Goal: Task Accomplishment & Management: Complete application form

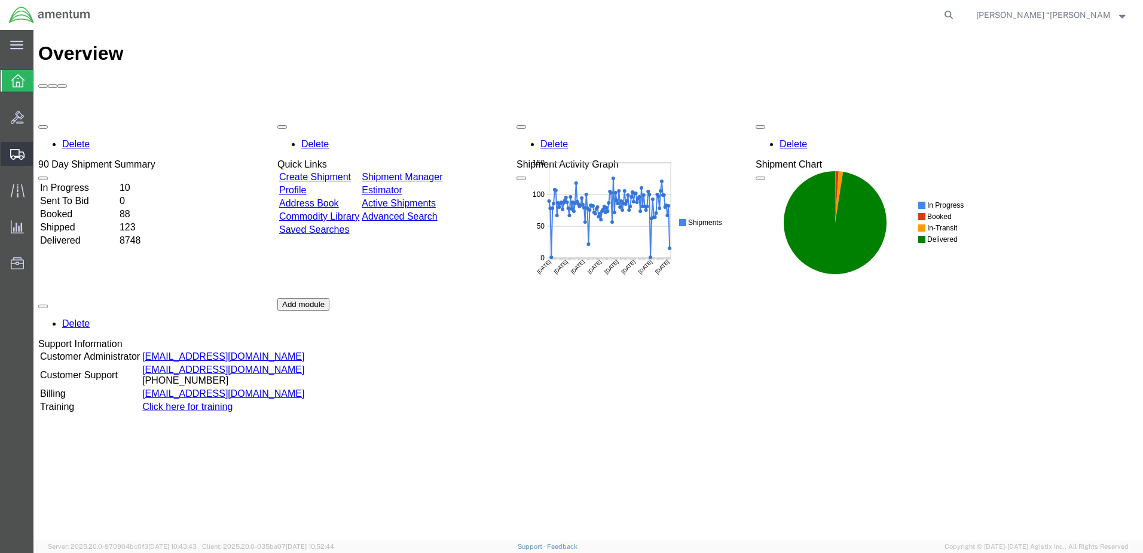
click at [0, 0] on span "Create Shipment" at bounding box center [0, 0] width 0 height 0
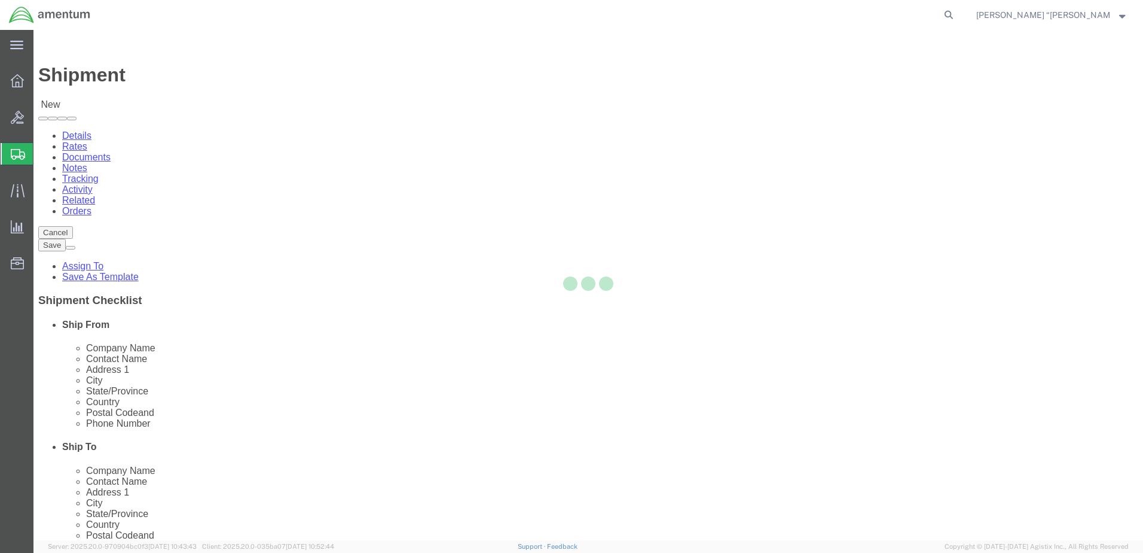
select select
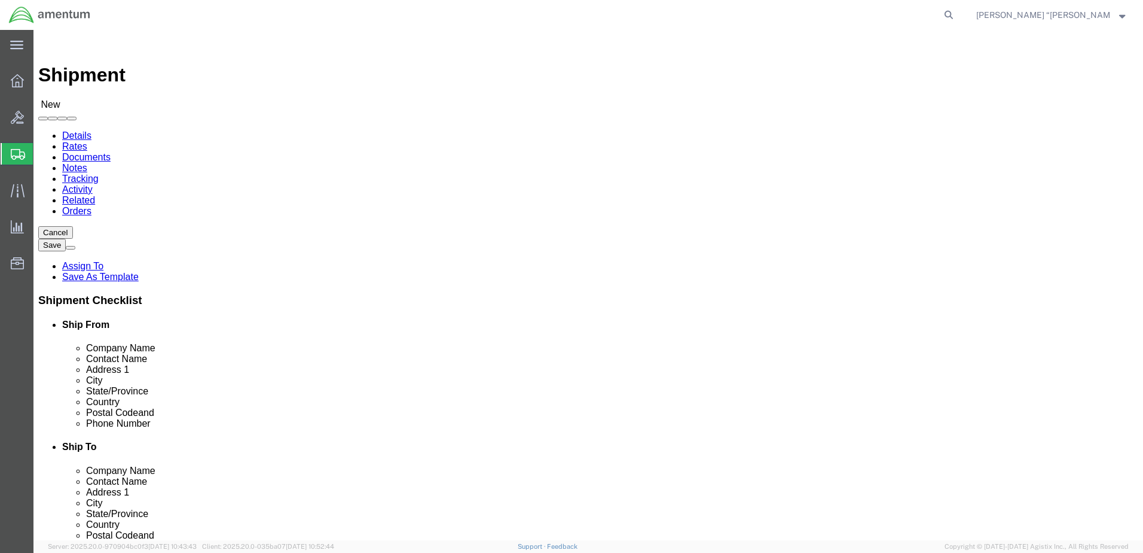
type input "gfl"
select select "49920"
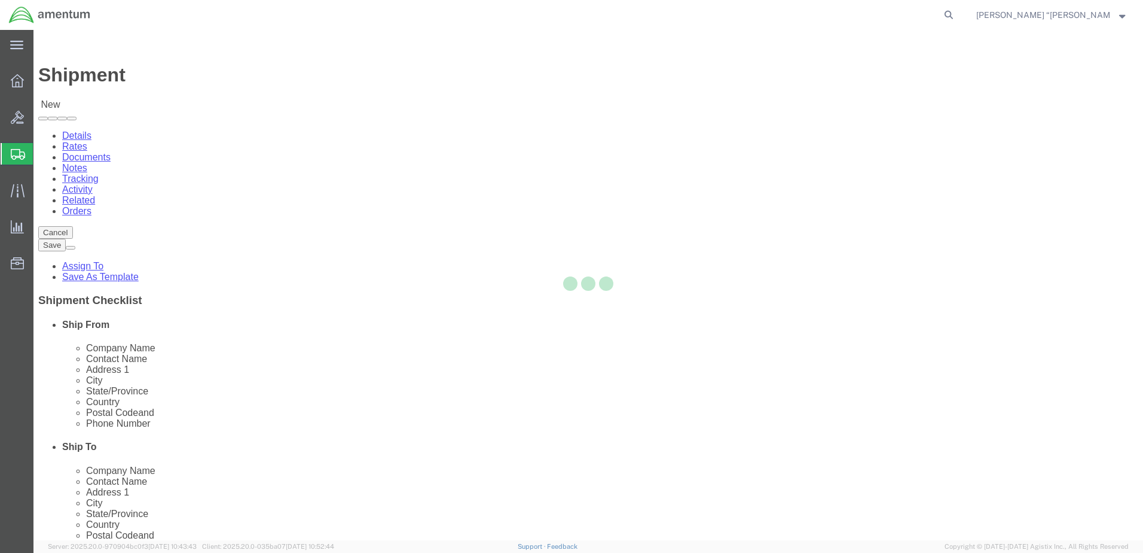
select select "MT"
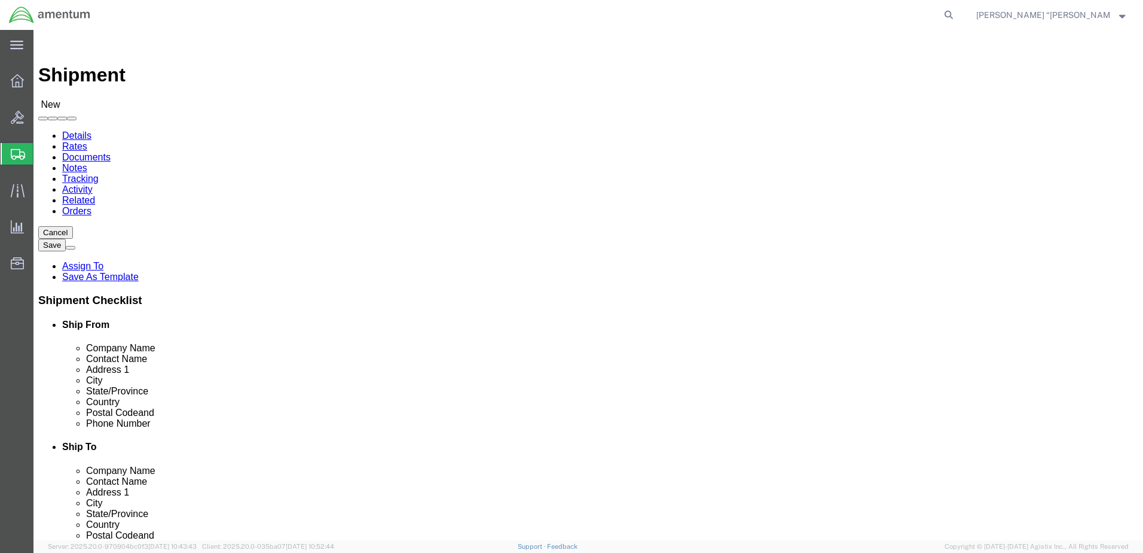
click input "text"
type input "PINNACA"
click p "- PinnaCal - ([PERSON_NAME]) [STREET_ADDRESS][PERSON_NAME] , 9:00 AM - 4:00 AM"
select select "MT"
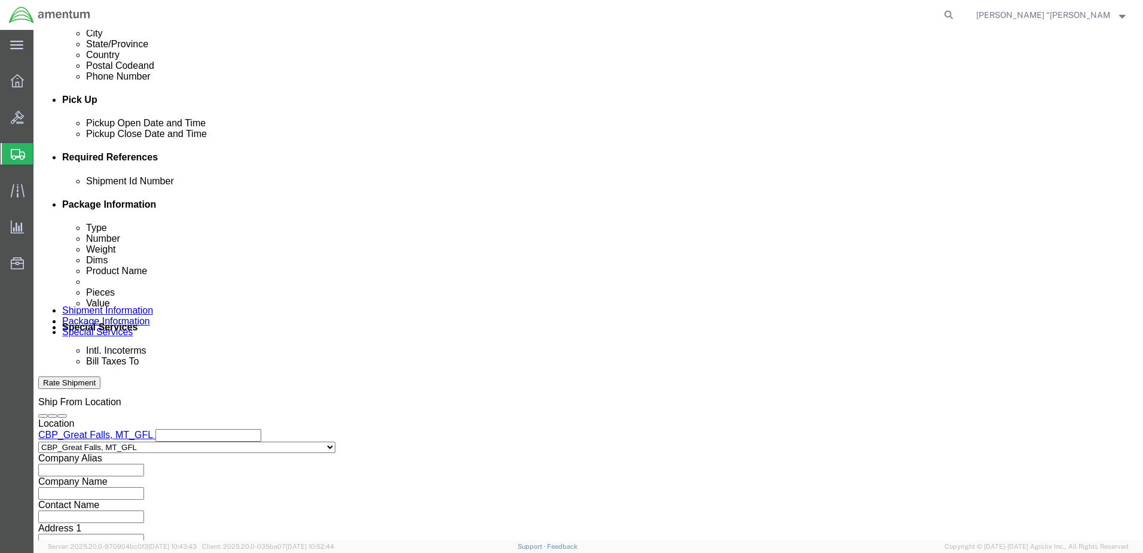
scroll to position [478, 0]
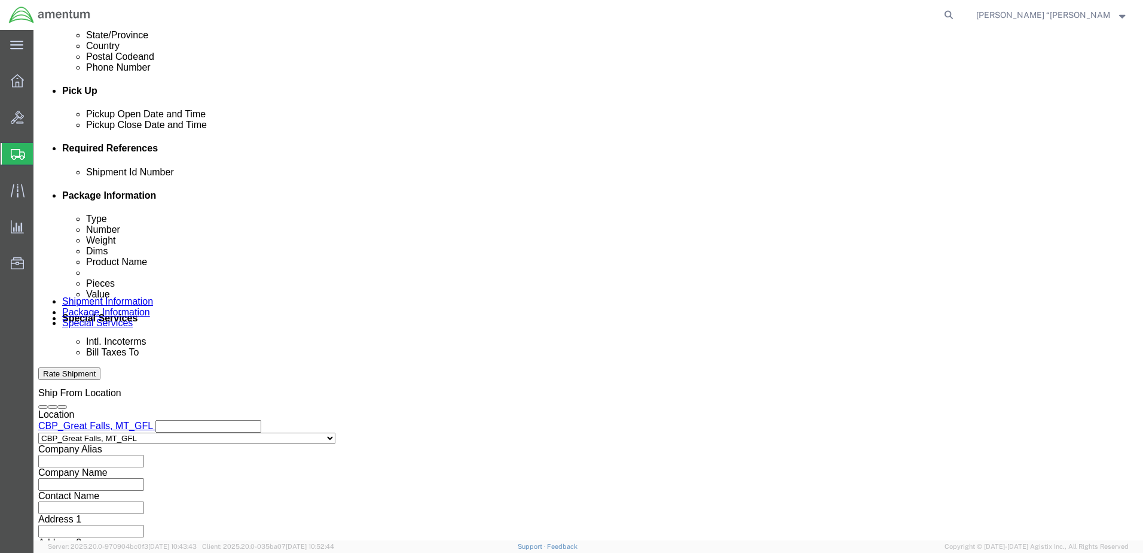
type input "PinnaCal"
click button "Add reference"
click input "text"
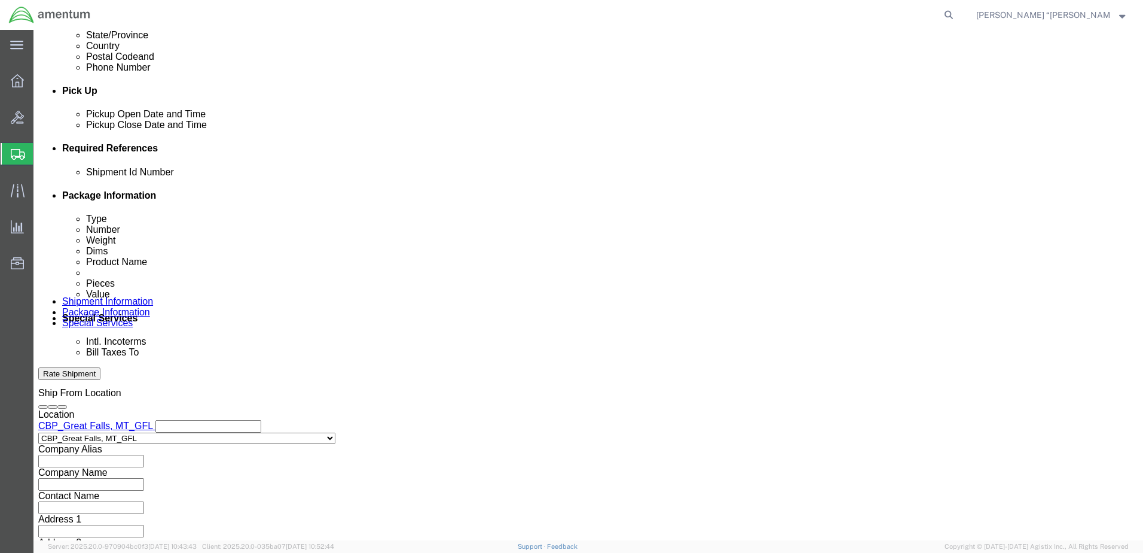
type input "C"
type input "CBP0044740"
click select "Select Account Type Activity ID Airline Appointment Number ASN Batch Request # …"
select select "DEPT"
click select "Select Account Type Activity ID Airline Appointment Number ASN Batch Request # …"
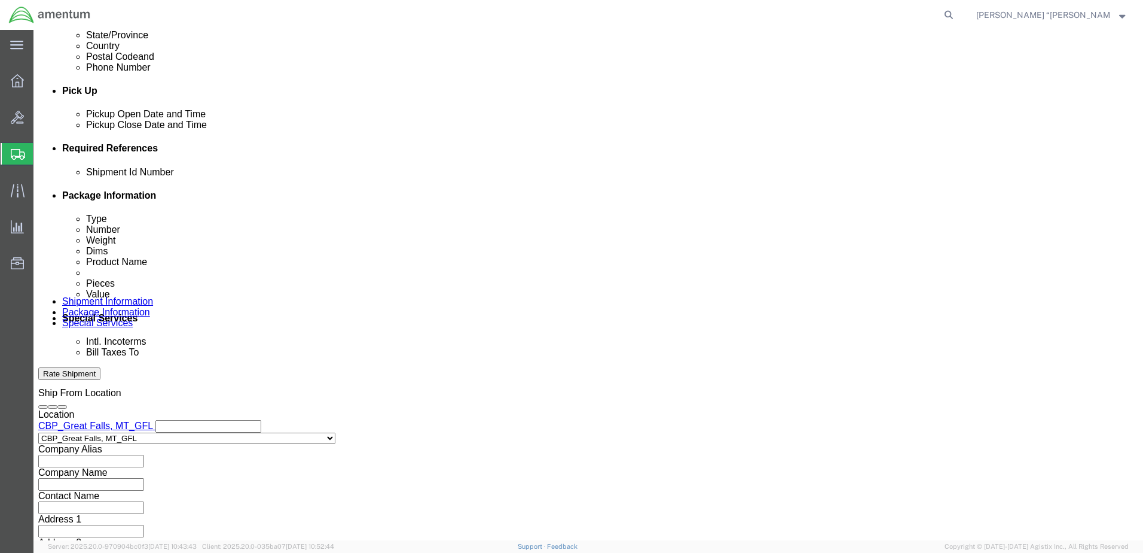
drag, startPoint x: 478, startPoint y: 260, endPoint x: 472, endPoint y: 257, distance: 6.7
click input "text"
type input "CBP"
click select "Select Account Type Activity ID Airline Appointment Number ASN Batch Request # …"
select select "CUSTREF"
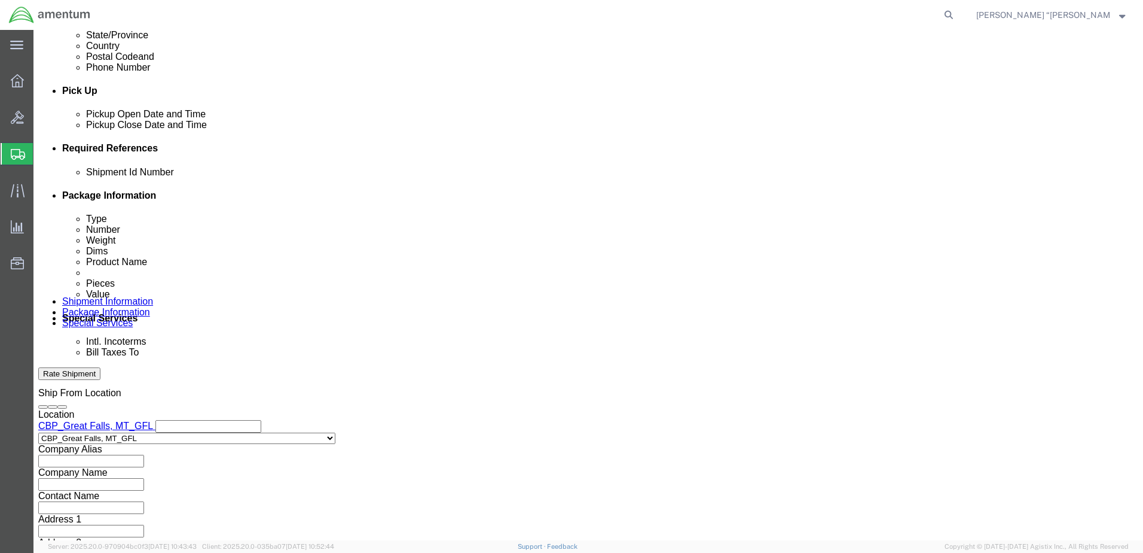
click select "Select Account Type Activity ID Airline Appointment Number ASN Batch Request # …"
click input "text"
type input "CALIBRATION"
click select "Select Account Type Activity ID Airline Appointment Number ASN Batch Request # …"
select select "PROJNUM"
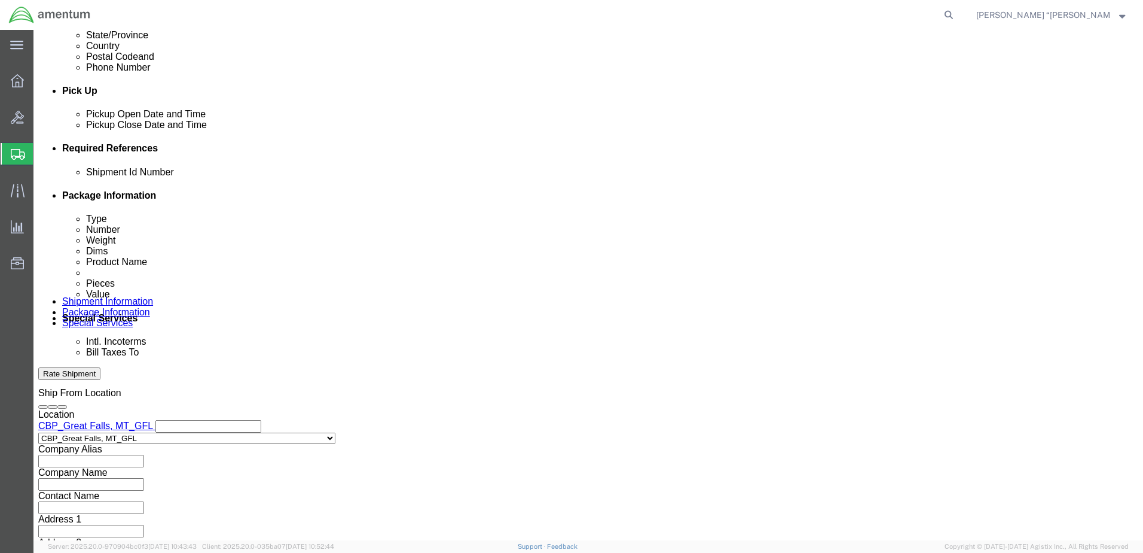
click select "Select Account Type Activity ID Airline Appointment Number ASN Batch Request # …"
click input "text"
click input "6118.03.03.2219.000.GFN.0000"
click input "6118.04.03.2219.000.GFN.0000"
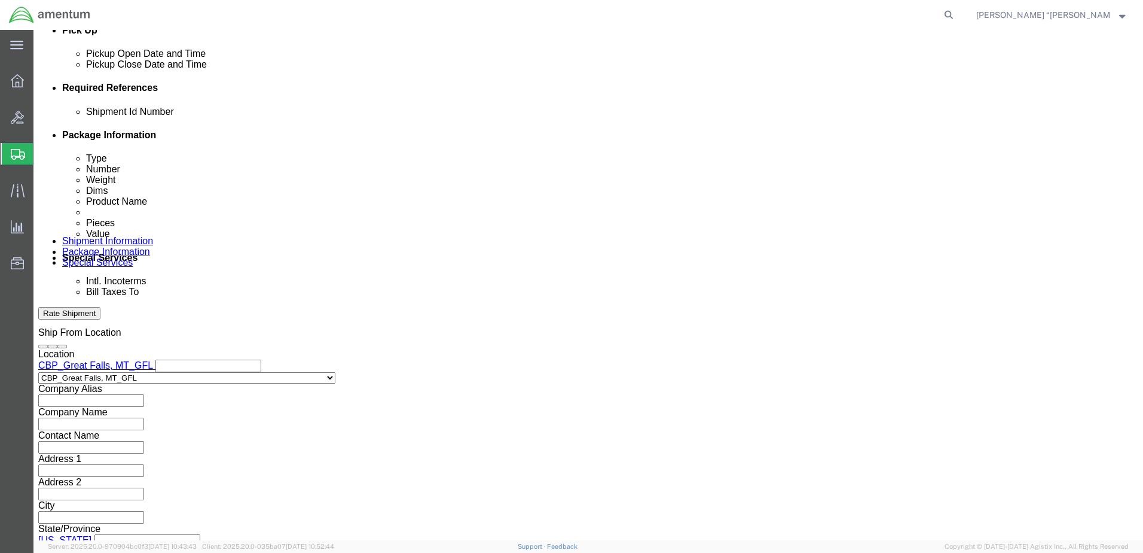
scroll to position [539, 0]
type input "6118.04.03.2219.000.GFL.0000"
click button "Continue"
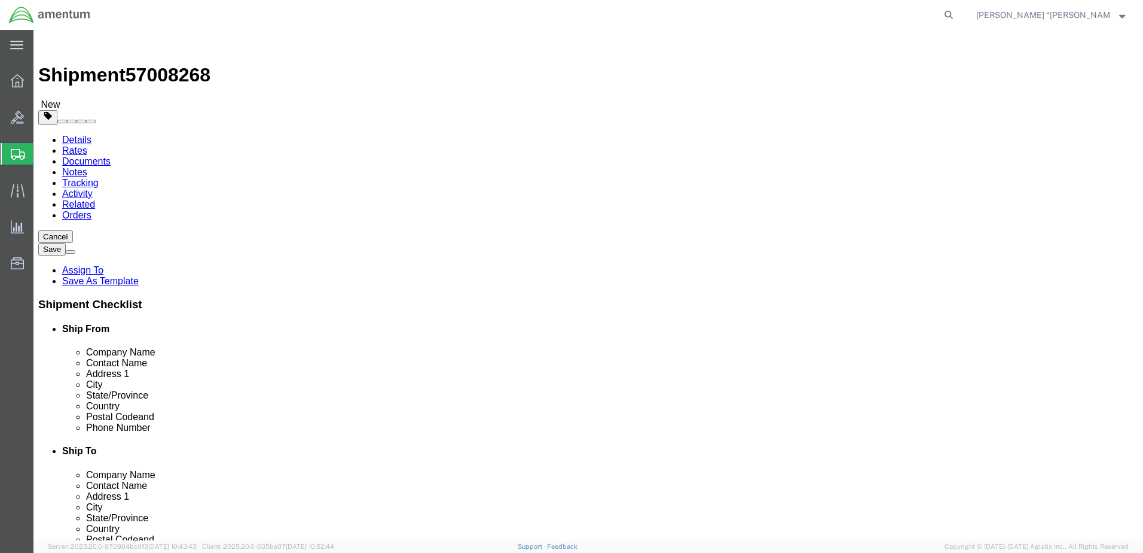
click input "text"
click select "Select BCK Boxes Bale(s) Basket(s) Bolt(s) Bottle(s) Buckets Bulk Bundle(s) Can…"
select select "ENV"
click select "Select BCK Boxes Bale(s) Basket(s) Bolt(s) Bottle(s) Buckets Bulk Bundle(s) Can…"
type input "9.50"
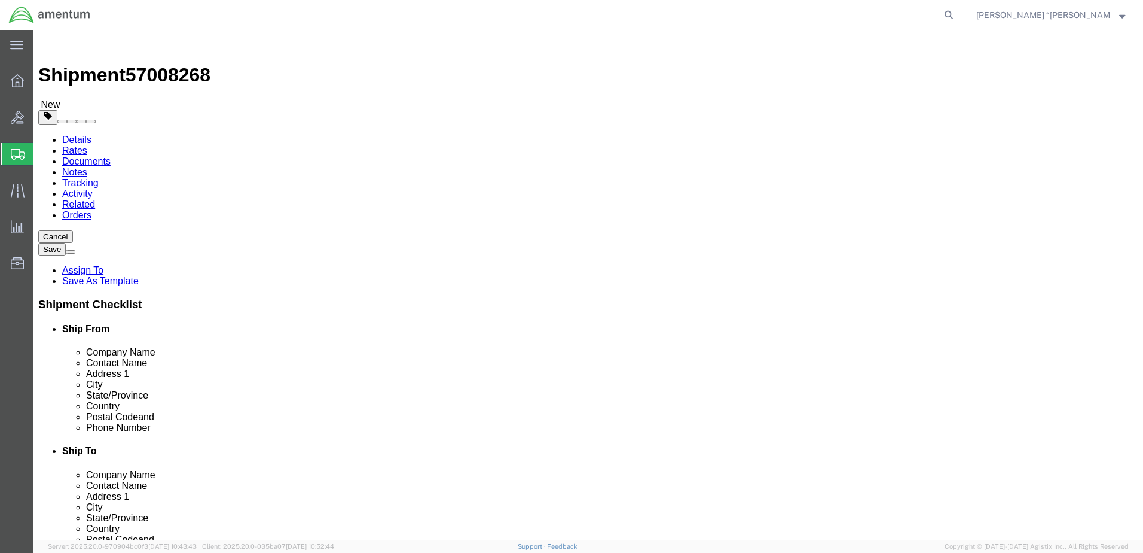
type input "12.50"
type input "0.25"
type input "1"
click link "Add Content"
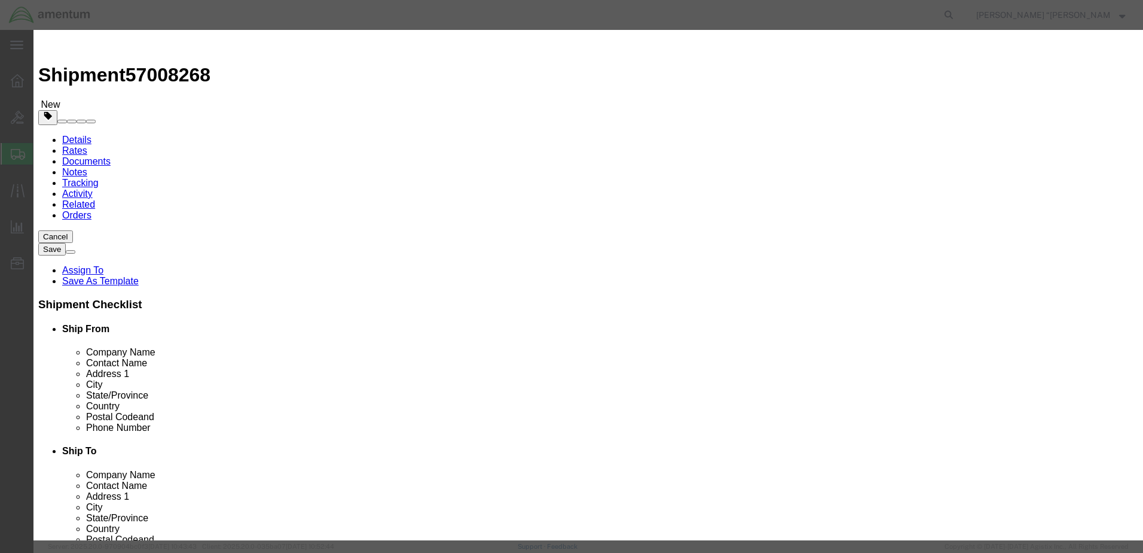
click input "text"
type input "TORQUE DRIVER"
click h3 "Add content"
click input "0"
type input "2"
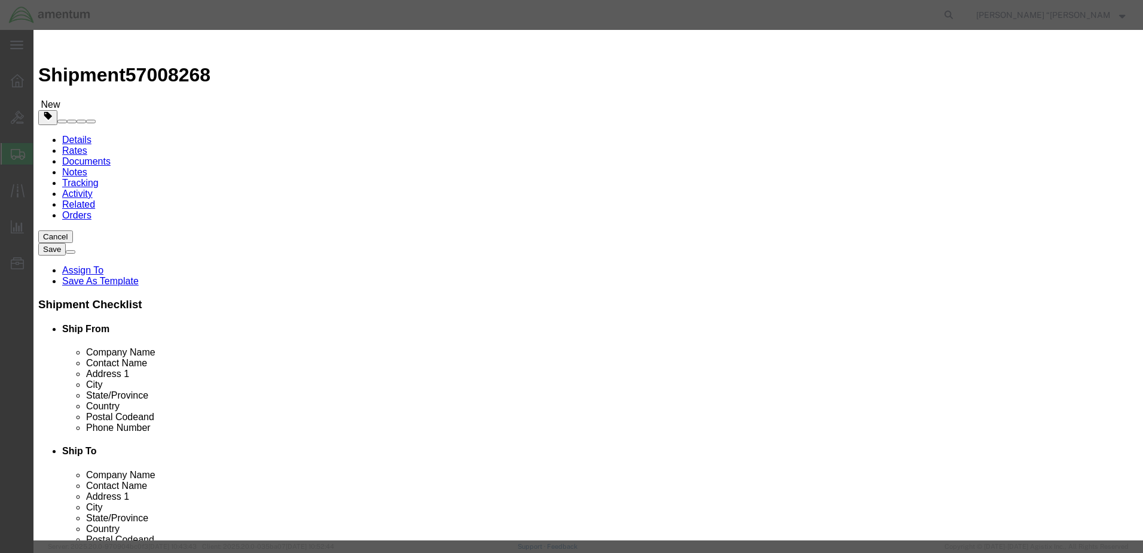
drag, startPoint x: 241, startPoint y: 159, endPoint x: 341, endPoint y: 142, distance: 101.8
click label "Class"
click input "text"
type input "1000"
click button "Save & Close"
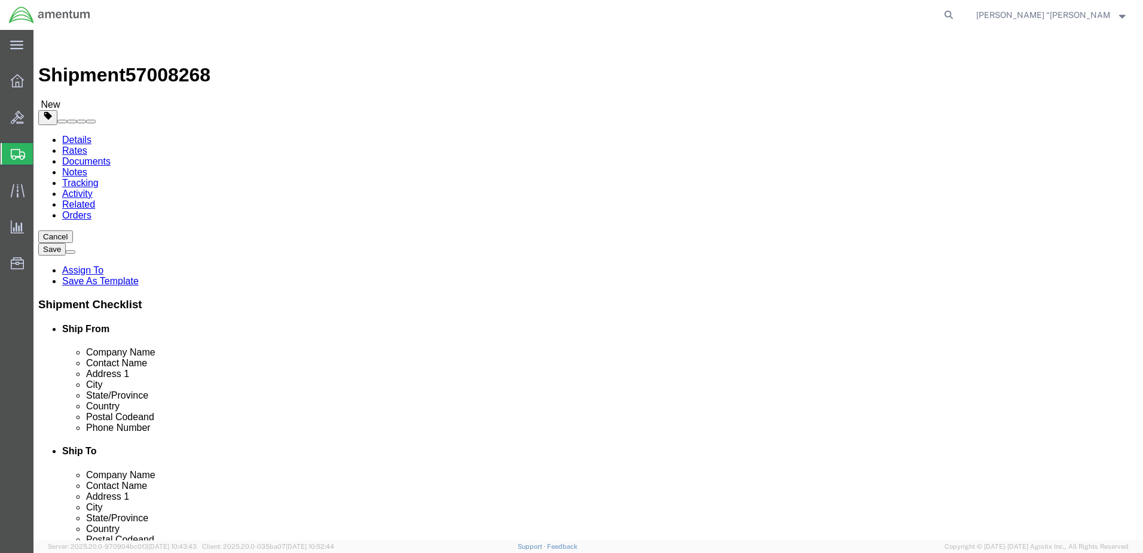
click button "Rate Shipment"
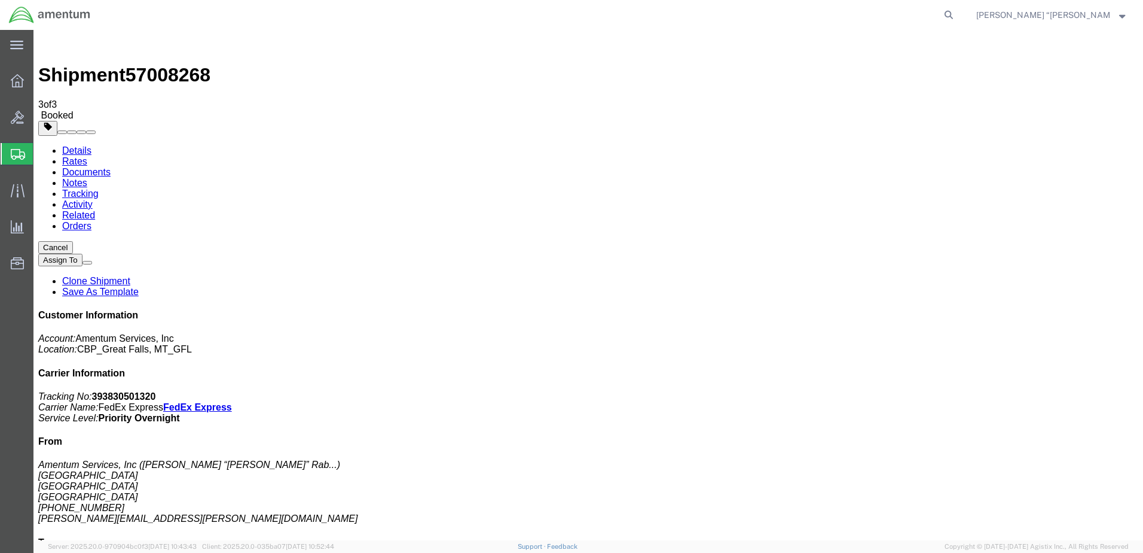
click at [1035, 391] on p "Tracking No: 393830501320 Carrier Name: FedEx Express FedEx Express Service Lev…" at bounding box center [588, 407] width 1100 height 32
drag, startPoint x: 1034, startPoint y: 181, endPoint x: 977, endPoint y: 185, distance: 57.6
click at [977, 391] on p "Tracking No: 393830501320 Carrier Name: FedEx Express FedEx Express Service Lev…" at bounding box center [588, 407] width 1100 height 32
copy b "393830501320"
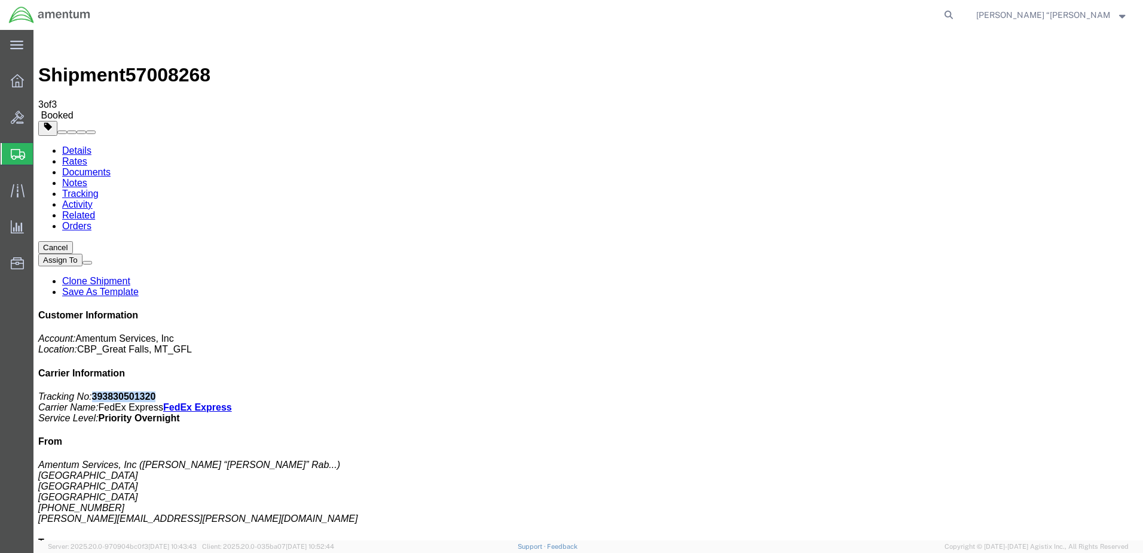
drag, startPoint x: 1038, startPoint y: 185, endPoint x: 1032, endPoint y: 183, distance: 6.8
click at [1038, 391] on p "Tracking No: 393830501320 Carrier Name: FedEx Express FedEx Express Service Lev…" at bounding box center [588, 407] width 1100 height 32
copy b "393830501320"
click at [156, 391] on b "393830501320" at bounding box center [124, 396] width 64 height 10
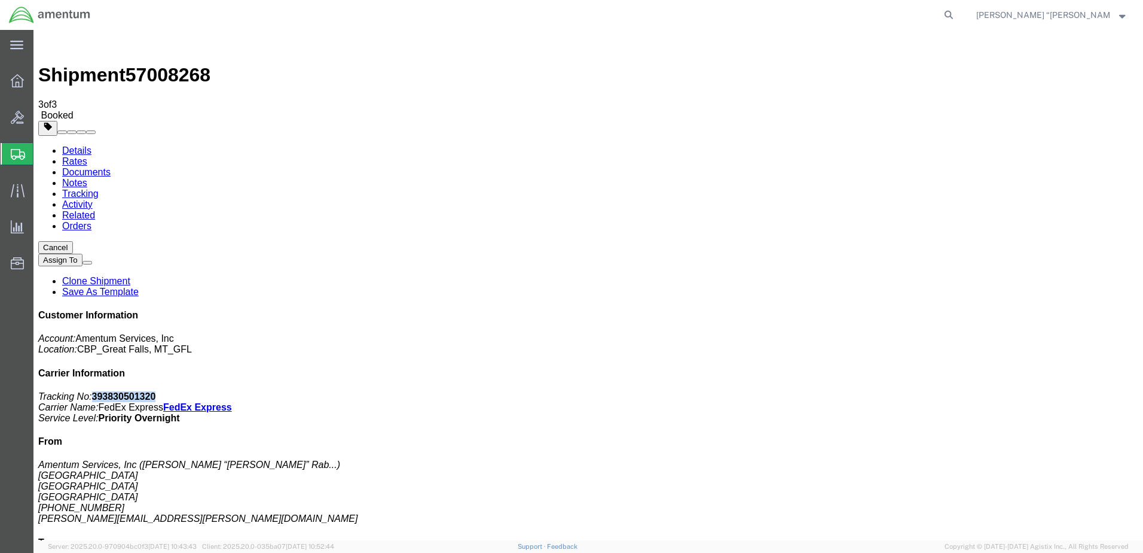
drag, startPoint x: 1032, startPoint y: 186, endPoint x: 975, endPoint y: 181, distance: 57.1
click at [975, 391] on p "Tracking No: 393830501320 Carrier Name: FedEx Express FedEx Express Service Lev…" at bounding box center [588, 407] width 1100 height 32
copy b "393830501320"
